Goal: Task Accomplishment & Management: Manage account settings

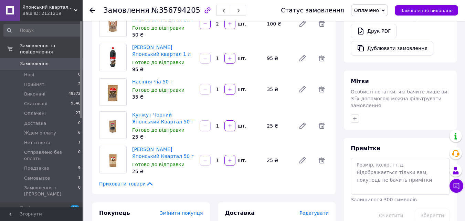
scroll to position [247, 0]
click at [42, 61] on span "Замовлення" at bounding box center [34, 64] width 29 height 6
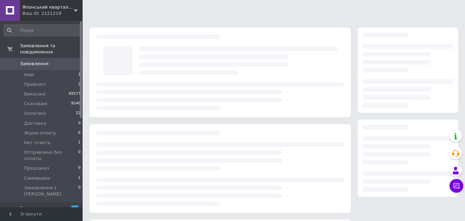
scroll to position [94, 0]
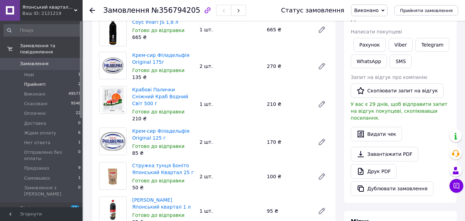
click at [40, 81] on span "Прийняті" at bounding box center [34, 84] width 21 height 6
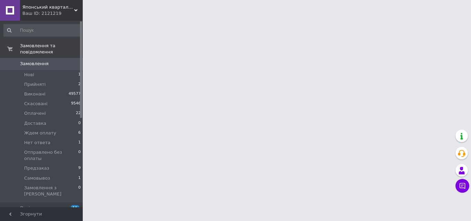
click at [62, 31] on input at bounding box center [42, 30] width 78 height 12
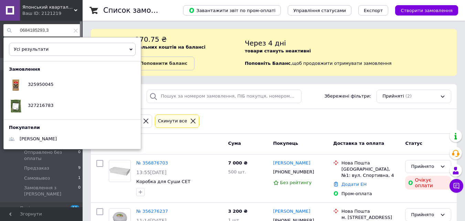
click at [47, 31] on input "0684185293,3" at bounding box center [42, 30] width 78 height 12
click at [62, 29] on input "0684185293,3" at bounding box center [42, 30] width 78 height 12
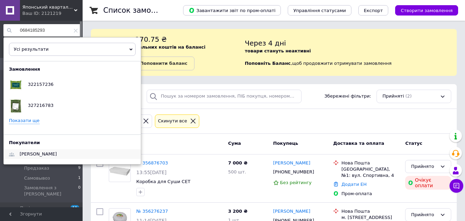
type input "0684185293"
click at [42, 157] on div "[PERSON_NAME]" at bounding box center [38, 154] width 48 height 10
